Goal: Ask a question

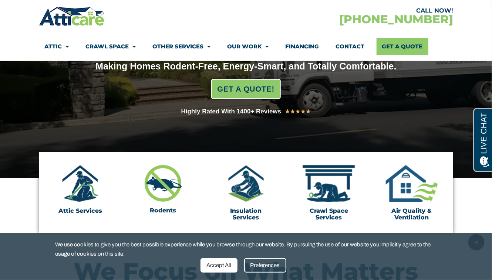
scroll to position [207, 0]
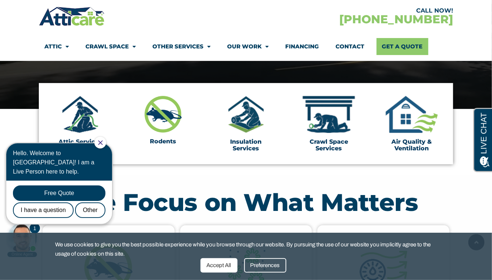
click at [102, 141] on icon "Close Chat" at bounding box center [100, 142] width 4 height 4
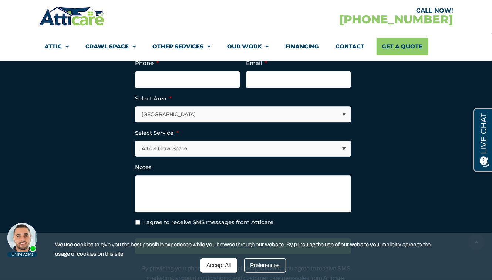
scroll to position [2133, 0]
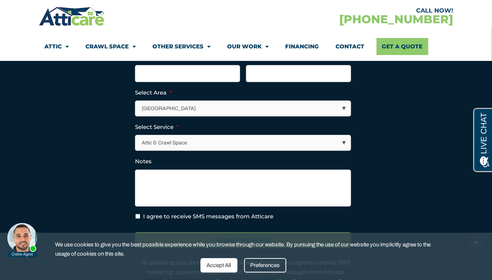
click at [343, 150] on select "Attic & Crawl Space Insulation Roofing Solar Energy Other Services" at bounding box center [243, 142] width 215 height 15
click at [136, 135] on select "Attic & Crawl Space Insulation Roofing Solar Energy Other Services" at bounding box center [243, 142] width 215 height 15
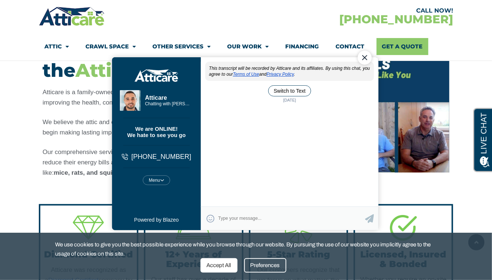
scroll to position [0, 0]
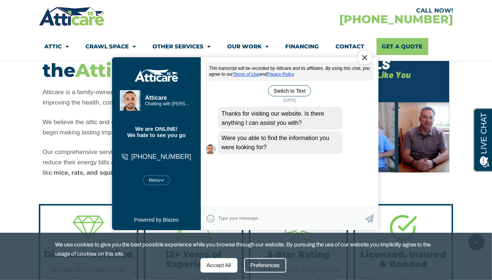
click at [308, 214] on textarea "Type your response and press Return or Send" at bounding box center [291, 218] width 147 height 14
type textarea "yes"
type textarea "thanks"
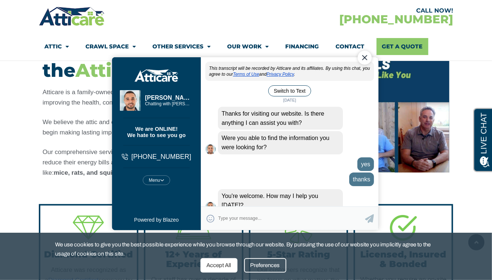
scroll to position [4, 0]
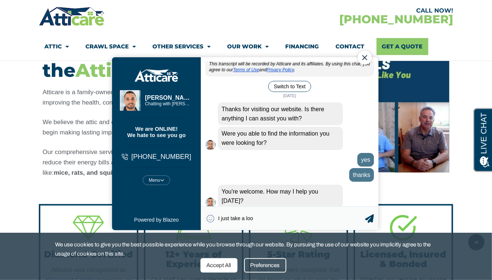
type textarea "I just take a look"
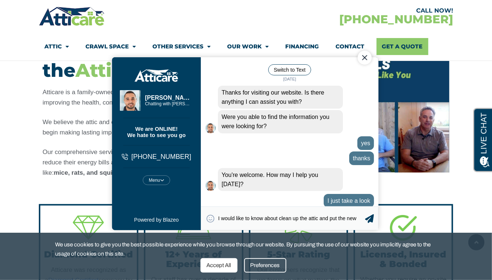
scroll to position [10, 0]
type textarea "I would like to know about clean up the attic and put the new insolation"
click at [370, 219] on icon at bounding box center [368, 218] width 9 height 9
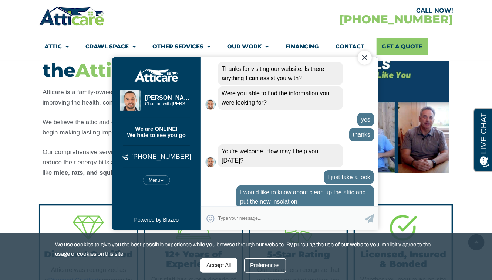
scroll to position [45, 0]
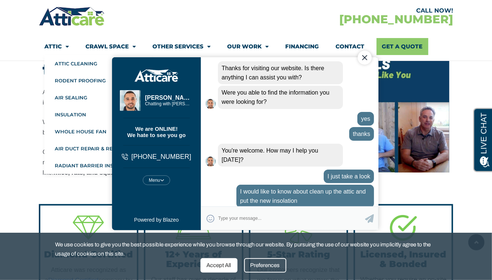
click at [66, 47] on span "Menu" at bounding box center [65, 46] width 7 height 13
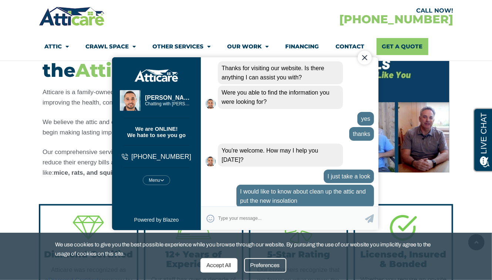
click at [66, 47] on span "Menu" at bounding box center [65, 46] width 7 height 13
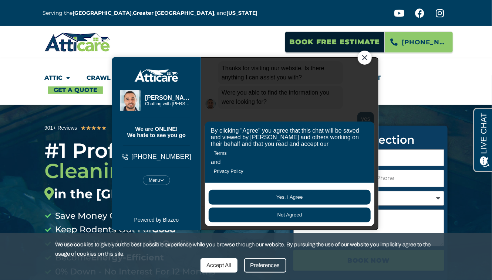
scroll to position [90, 0]
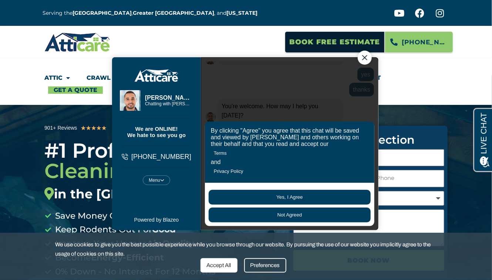
click at [289, 214] on button "Not Agreed" at bounding box center [289, 214] width 162 height 15
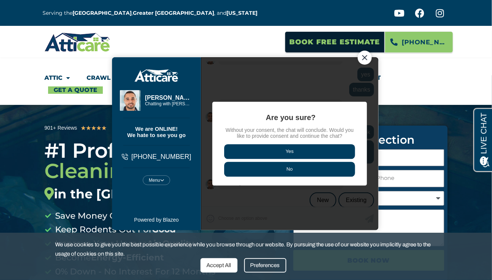
click at [290, 170] on button "No" at bounding box center [289, 169] width 131 height 15
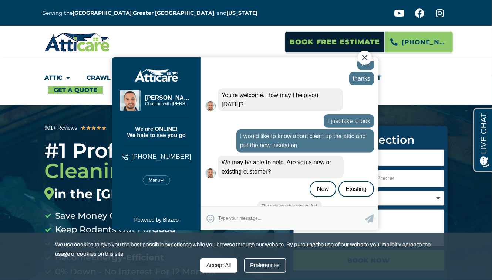
scroll to position [88, 0]
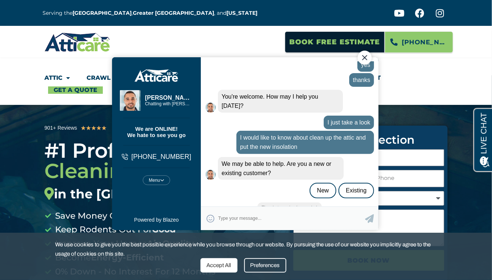
click at [320, 179] on div "We may be able to help. Are you a new or existing customer? 07:00 am New Existi…" at bounding box center [289, 177] width 169 height 41
click at [288, 216] on textarea "Type your response and press Return or Send" at bounding box center [291, 218] width 147 height 14
click at [323, 181] on div "We may be able to help. Are you a new or existing customer? 07:00 am New Existi…" at bounding box center [289, 177] width 169 height 41
click at [281, 218] on textarea "Type your response and press Return or Send" at bounding box center [291, 218] width 147 height 14
type textarea "new"
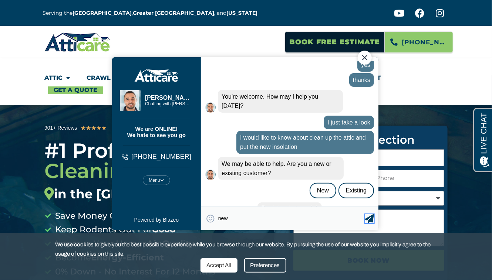
click at [369, 218] on icon at bounding box center [368, 218] width 9 height 9
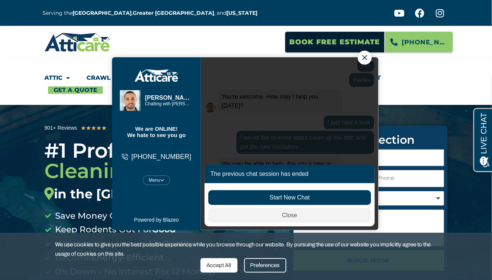
click at [288, 197] on div "Start New Chat" at bounding box center [289, 197] width 163 height 15
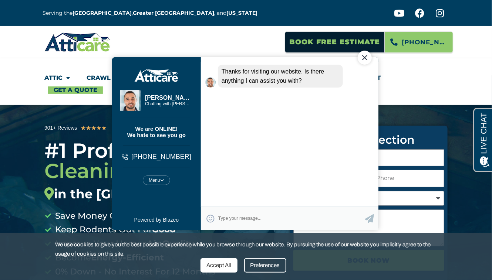
click at [363, 57] on div "Close Chat" at bounding box center [364, 57] width 14 height 14
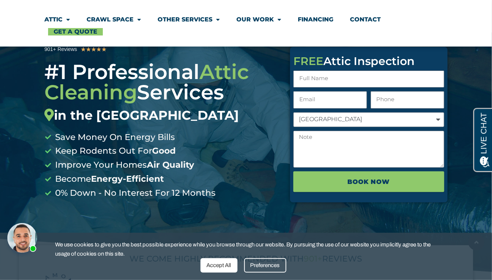
scroll to position [69, 0]
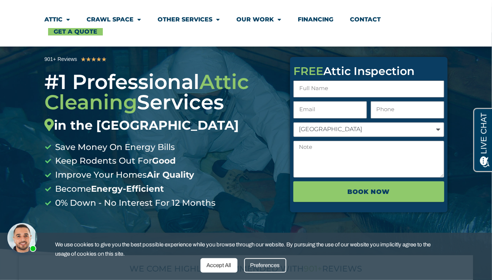
click at [222, 267] on div "Accept All" at bounding box center [218, 265] width 37 height 14
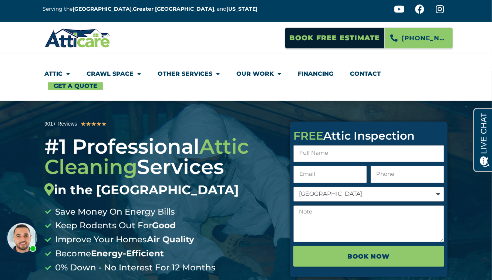
scroll to position [0, 0]
